Goal: Information Seeking & Learning: Find specific fact

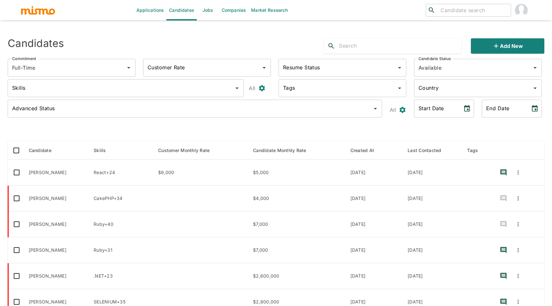
click at [466, 11] on input "search" at bounding box center [473, 10] width 70 height 9
type input "sebast"
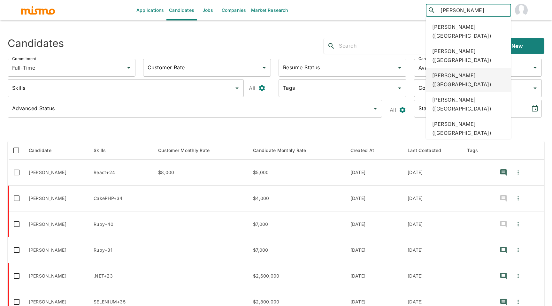
click at [482, 77] on div "Sebastian Grossberger (Costa Rica)" at bounding box center [468, 80] width 85 height 24
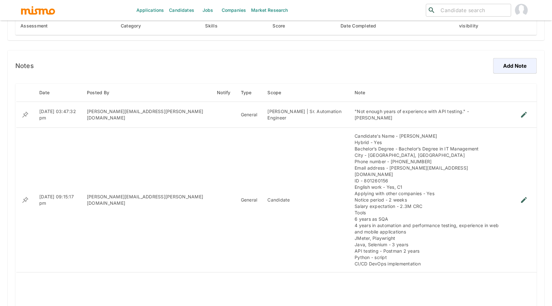
scroll to position [461, 0]
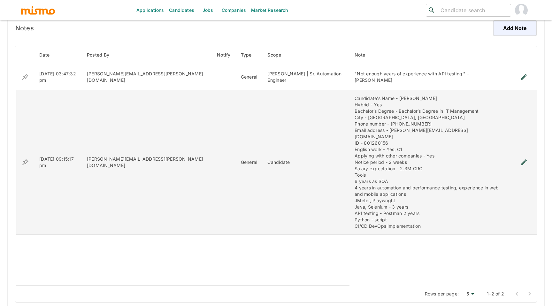
click at [523, 161] on icon "enhanced table" at bounding box center [524, 163] width 8 height 8
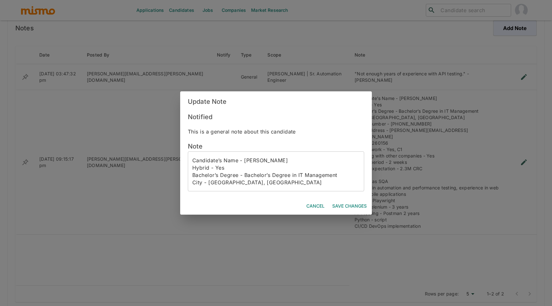
scroll to position [6, 0]
click at [307, 204] on button "Cancel" at bounding box center [315, 206] width 23 height 12
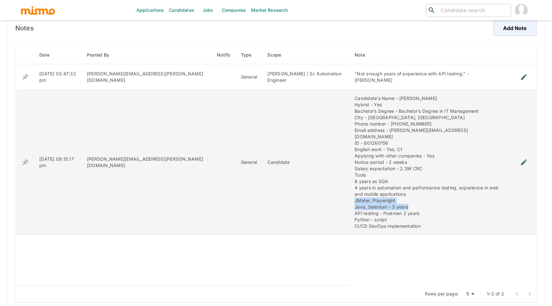
drag, startPoint x: 310, startPoint y: 196, endPoint x: 364, endPoint y: 200, distance: 54.5
click at [364, 200] on div "Candidate’s Name - [PERSON_NAME] Hybrid - Yes Bachelor’s Degree - Bachelor’s De…" at bounding box center [430, 162] width 151 height 134
copy div "JMeter, Playwright Java, Selenium - 3 years"
drag, startPoint x: 414, startPoint y: 98, endPoint x: 353, endPoint y: 101, distance: 60.4
click at [355, 101] on div "Candidate’s Name - [PERSON_NAME] Hybrid - Yes Bachelor’s Degree - Bachelor’s De…" at bounding box center [430, 162] width 151 height 134
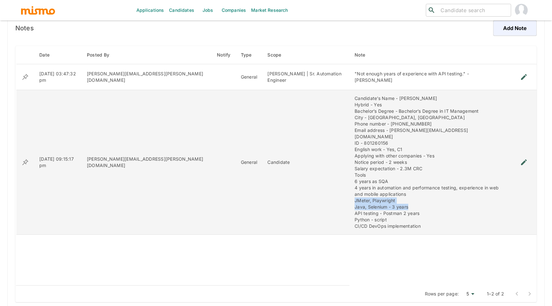
copy div "[PERSON_NAME]"
drag, startPoint x: 394, startPoint y: 111, endPoint x: 431, endPoint y: 111, distance: 37.1
click at [431, 111] on div "Candidate’s Name - [PERSON_NAME] Hybrid - Yes Bachelor’s Degree - Bachelor’s De…" at bounding box center [430, 162] width 151 height 134
drag, startPoint x: 434, startPoint y: 111, endPoint x: 395, endPoint y: 112, distance: 39.0
click at [395, 112] on div "Candidate’s Name - [PERSON_NAME] Hybrid - Yes Bachelor’s Degree - Bachelor’s De…" at bounding box center [430, 162] width 151 height 134
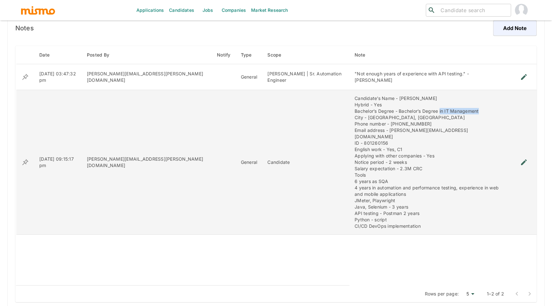
copy div "in IT Management"
click at [355, 117] on div "Candidate’s Name - [PERSON_NAME] Hybrid - Yes Bachelor’s Degree - Bachelor’s De…" at bounding box center [430, 162] width 151 height 134
copy div "Cartago"
click at [364, 124] on div "Candidate’s Name - [PERSON_NAME] Hybrid - Yes Bachelor’s Degree - Bachelor’s De…" at bounding box center [430, 162] width 151 height 134
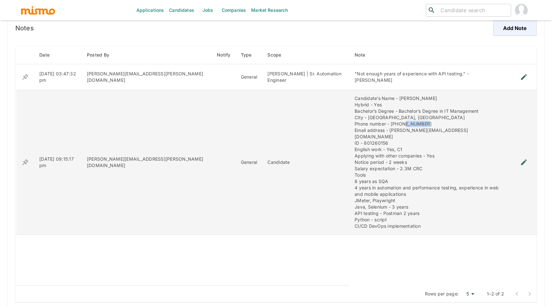
click at [364, 124] on div "Candidate’s Name - [PERSON_NAME] Hybrid - Yes Bachelor’s Degree - Bachelor’s De…" at bounding box center [430, 162] width 151 height 134
copy div "60717675"
drag, startPoint x: 344, startPoint y: 131, endPoint x: 423, endPoint y: 129, distance: 79.3
click at [423, 129] on div "Candidate’s Name - [PERSON_NAME] Hybrid - Yes Bachelor’s Degree - Bachelor’s De…" at bounding box center [430, 162] width 151 height 134
copy div "[PERSON_NAME][EMAIL_ADDRESS][DOMAIN_NAME]"
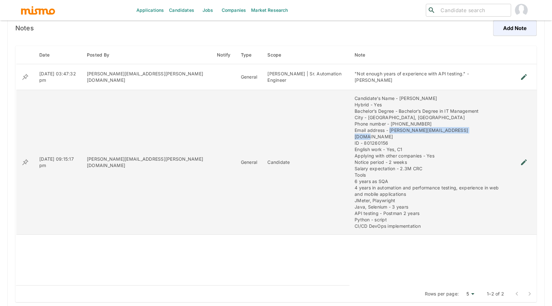
click at [355, 182] on div "Candidate’s Name - [PERSON_NAME] Hybrid - Yes Bachelor’s Degree - Bachelor’s De…" at bounding box center [430, 162] width 151 height 134
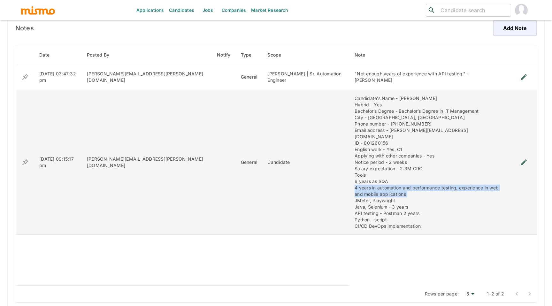
click at [355, 182] on div "Candidate’s Name - [PERSON_NAME] Hybrid - Yes Bachelor’s Degree - Bachelor’s De…" at bounding box center [430, 162] width 151 height 134
copy div "4 years in automation and performance testing, experience in web and mobile app…"
